Goal: Find specific page/section: Locate a particular part of the current website

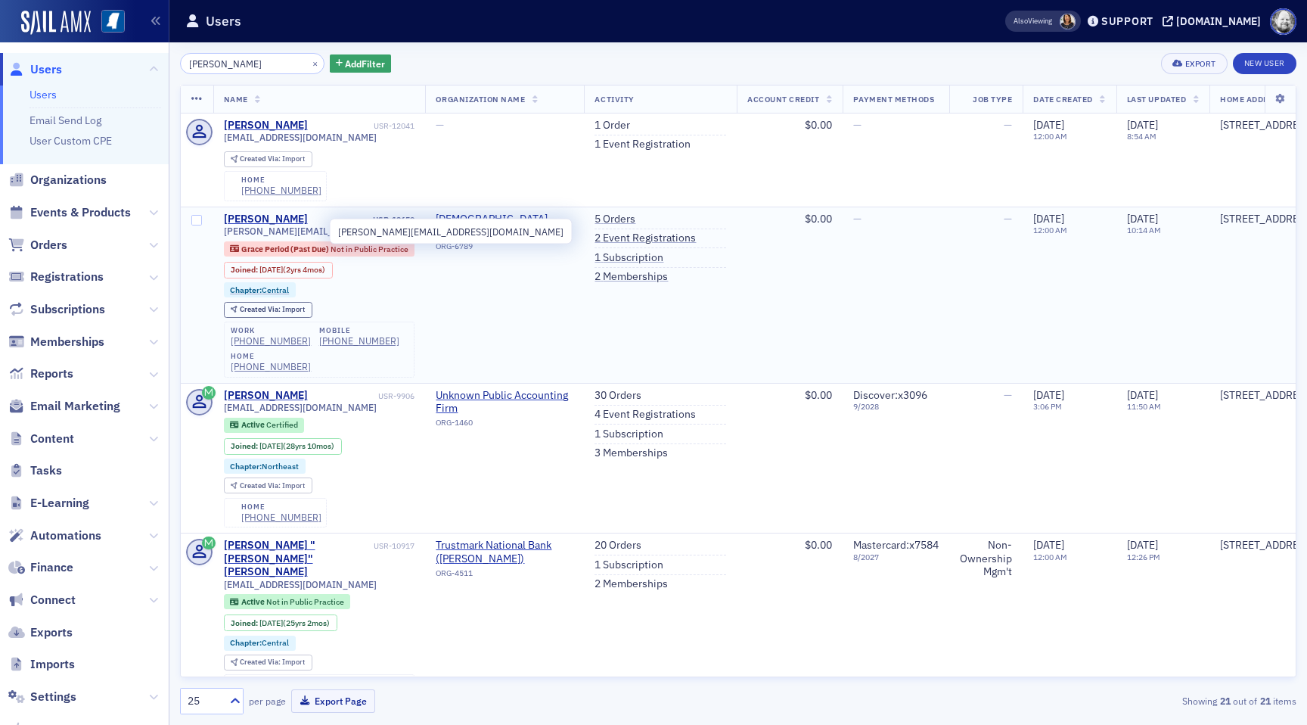
drag, startPoint x: 227, startPoint y: 231, endPoint x: 321, endPoint y: 233, distance: 94.6
click at [321, 233] on span "[PERSON_NAME][EMAIL_ADDRESS][DOMAIN_NAME]" at bounding box center [319, 230] width 191 height 11
drag, startPoint x: 321, startPoint y: 233, endPoint x: 224, endPoint y: 234, distance: 97.6
click at [224, 234] on span "[PERSON_NAME][EMAIL_ADDRESS][DOMAIN_NAME]" at bounding box center [319, 230] width 191 height 11
copy span "[PERSON_NAME][EMAIL_ADDRESS][DOMAIN_NAME]"
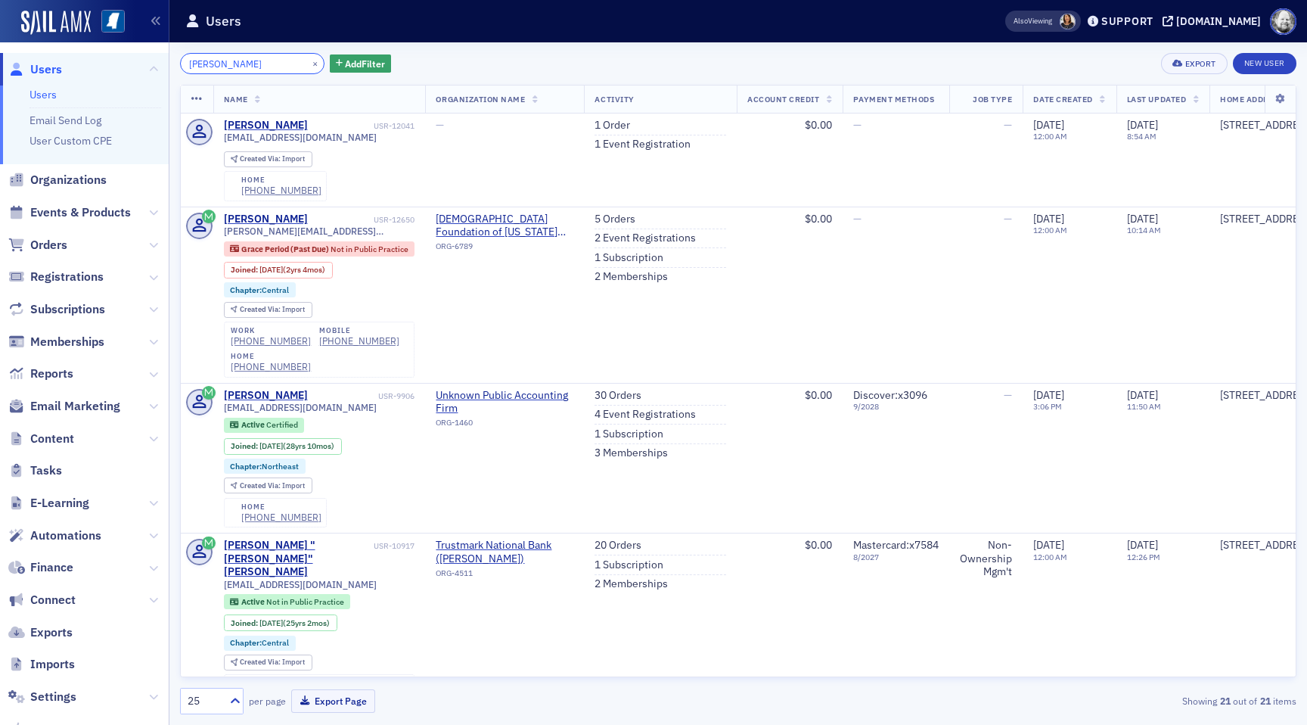
drag, startPoint x: 252, startPoint y: 64, endPoint x: 128, endPoint y: 61, distance: 124.1
click at [129, 61] on div "Prod Users Users Email Send Log User Custom CPE Organizations Events & Products…" at bounding box center [653, 362] width 1307 height 725
paste input "[PERSON_NAME][EMAIL_ADDRESS][DOMAIN_NAME]"
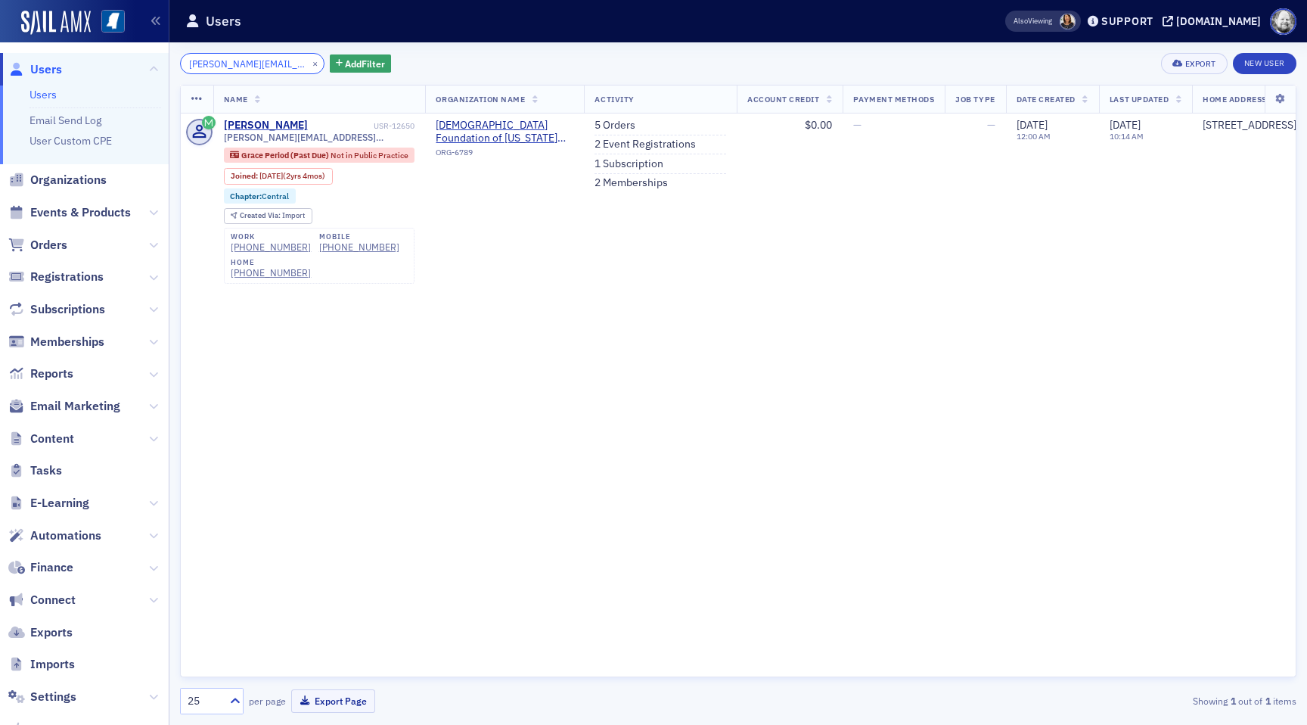
type input "[PERSON_NAME][EMAIL_ADDRESS][DOMAIN_NAME]"
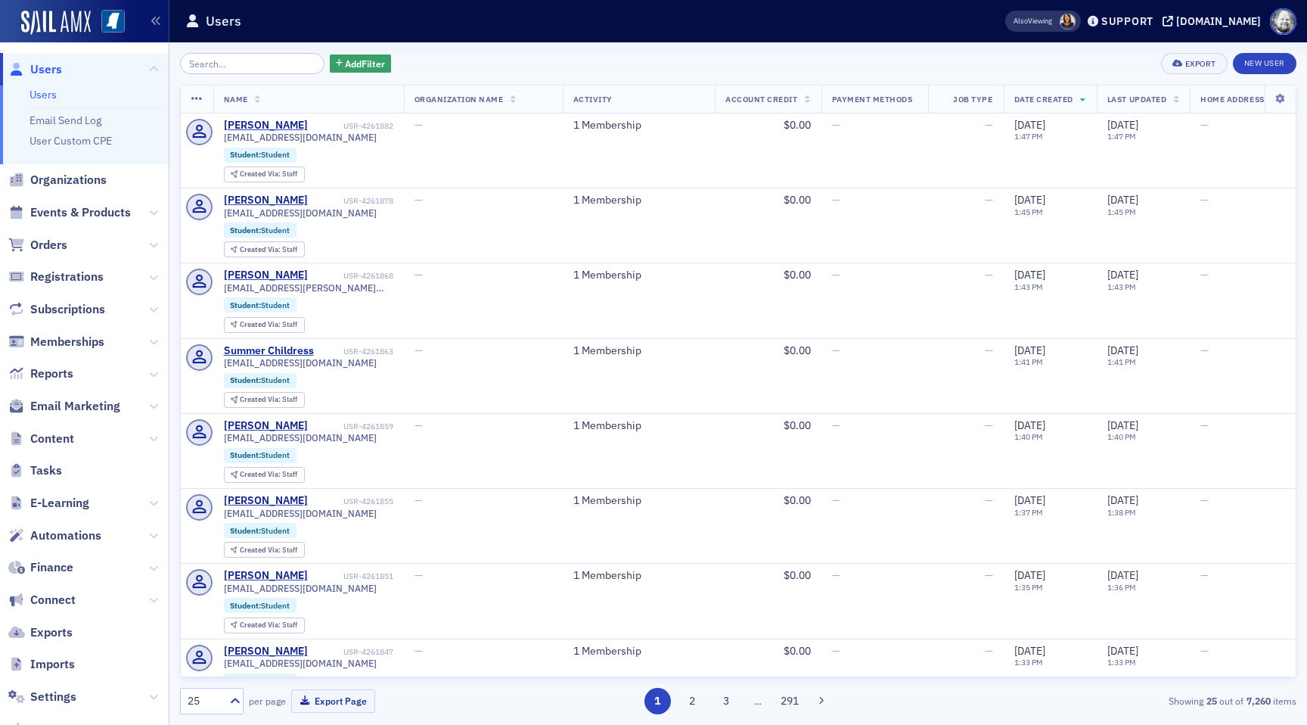
click at [248, 67] on input "search" at bounding box center [252, 63] width 144 height 21
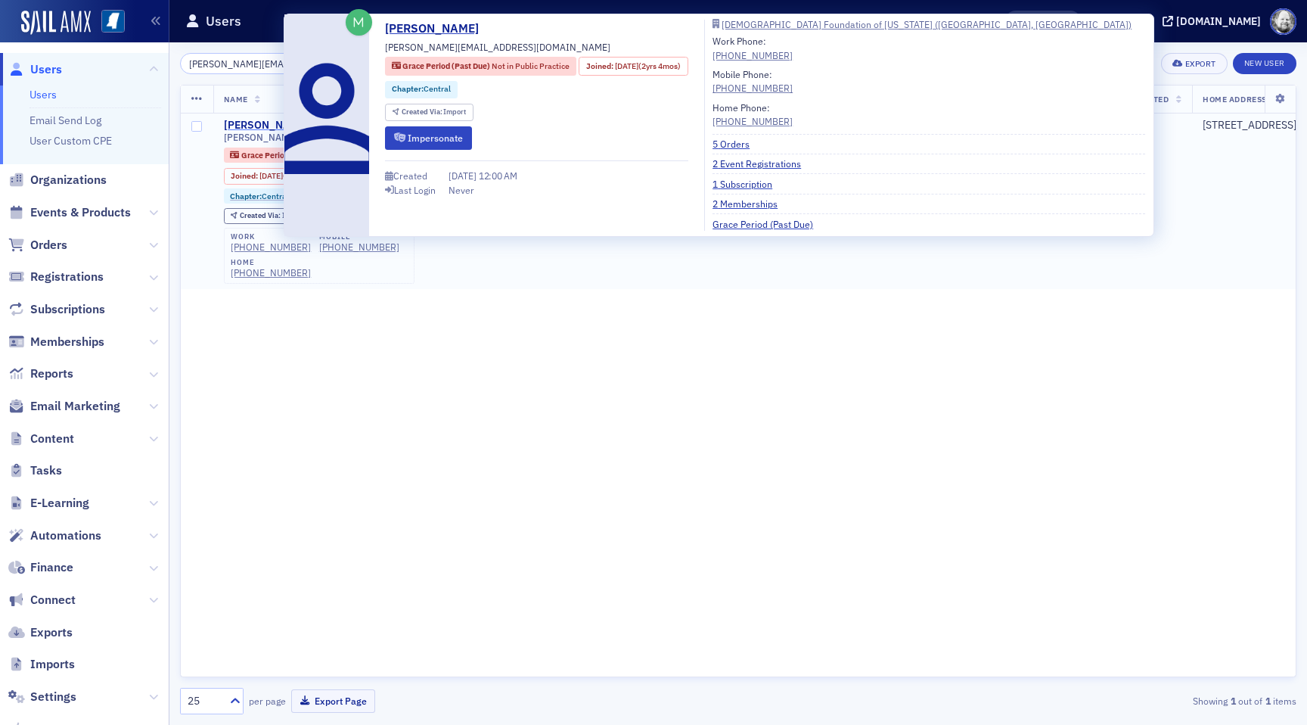
type input "[PERSON_NAME][EMAIL_ADDRESS][DOMAIN_NAME]"
click at [253, 127] on div "[PERSON_NAME]" at bounding box center [266, 126] width 84 height 14
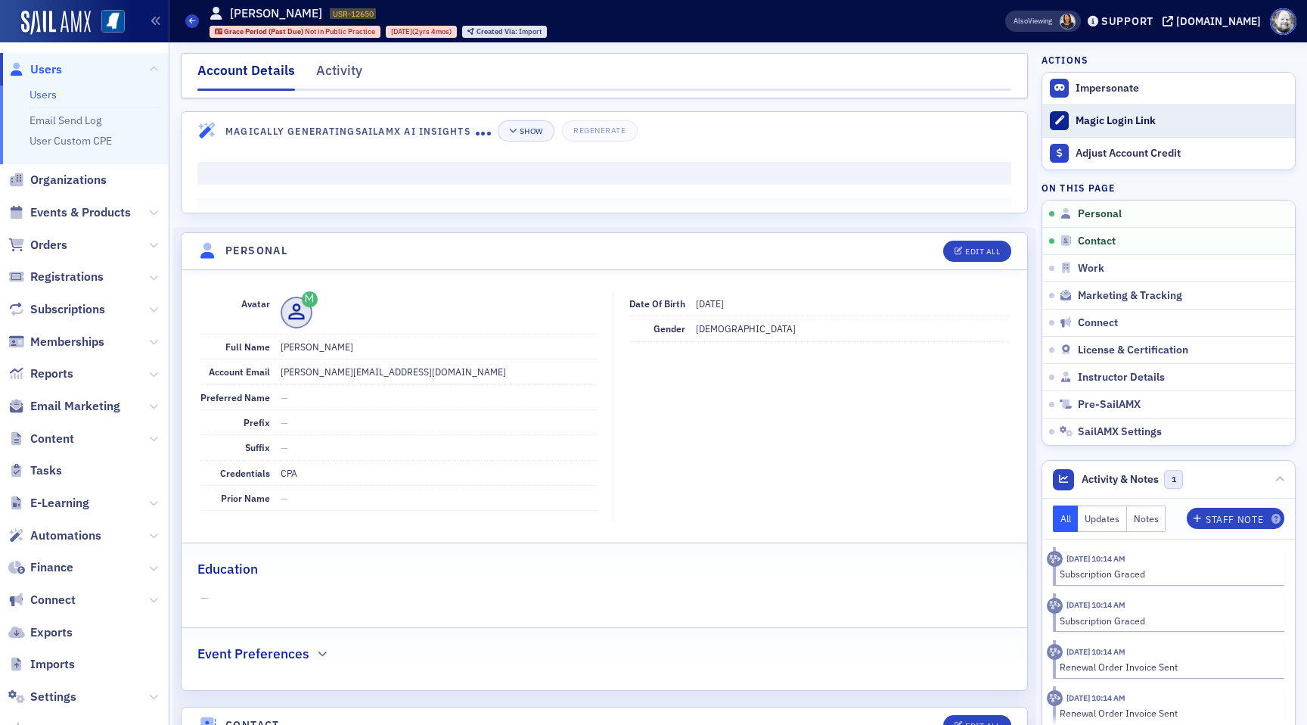
click at [1085, 112] on button "Magic Login Link" at bounding box center [1168, 120] width 253 height 33
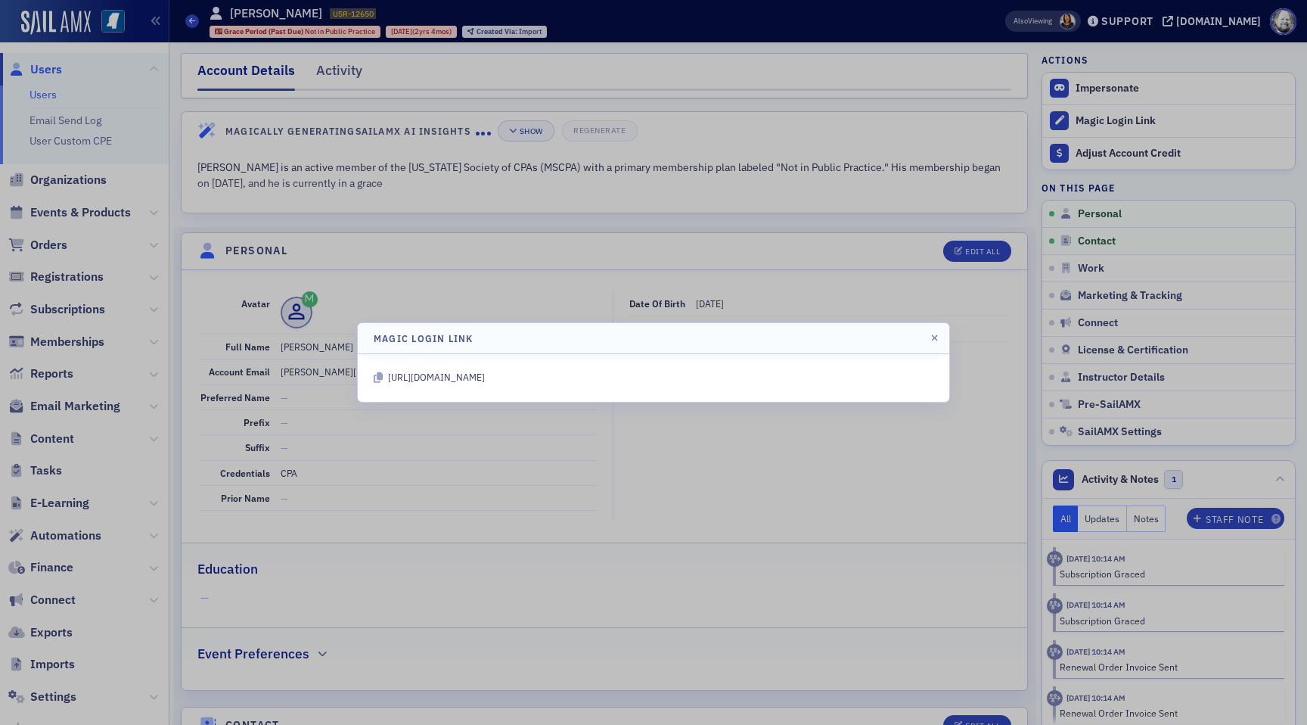
click at [377, 379] on icon at bounding box center [378, 377] width 9 height 11
click at [577, 67] on div at bounding box center [653, 362] width 1307 height 725
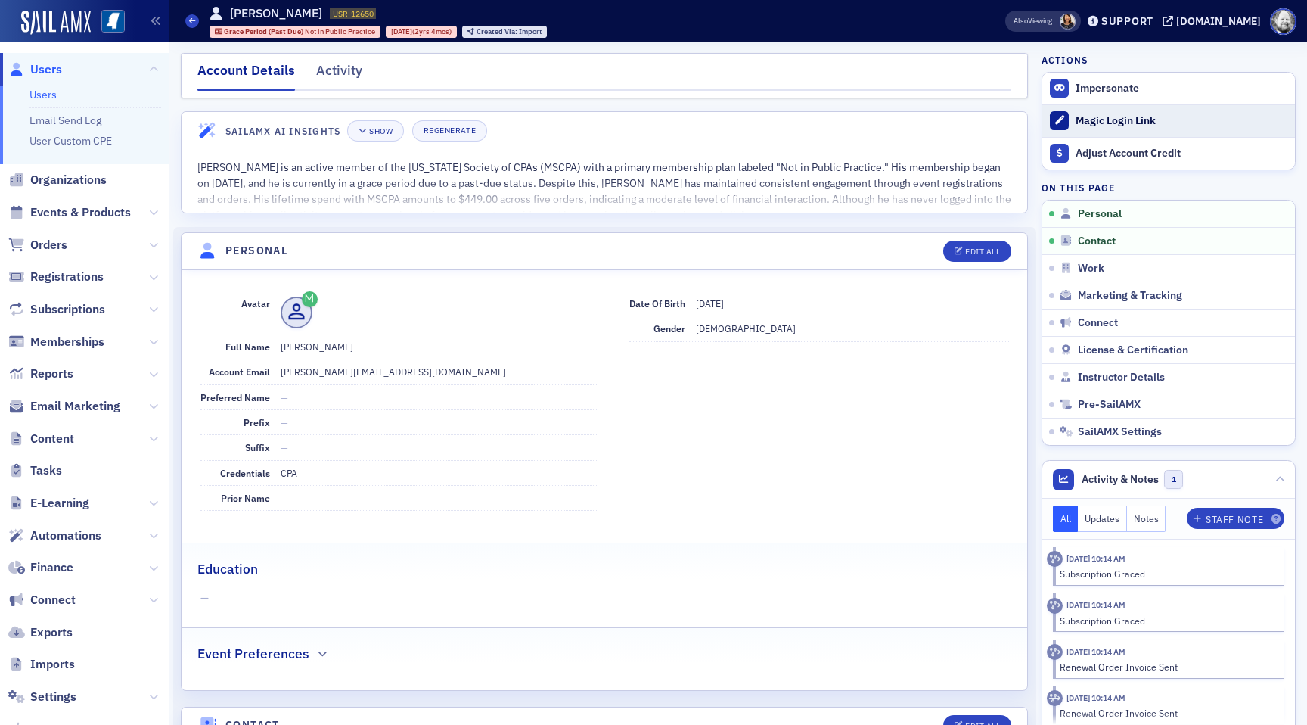
click at [1106, 116] on div "Magic Login Link" at bounding box center [1182, 121] width 212 height 14
